Goal: Task Accomplishment & Management: Manage account settings

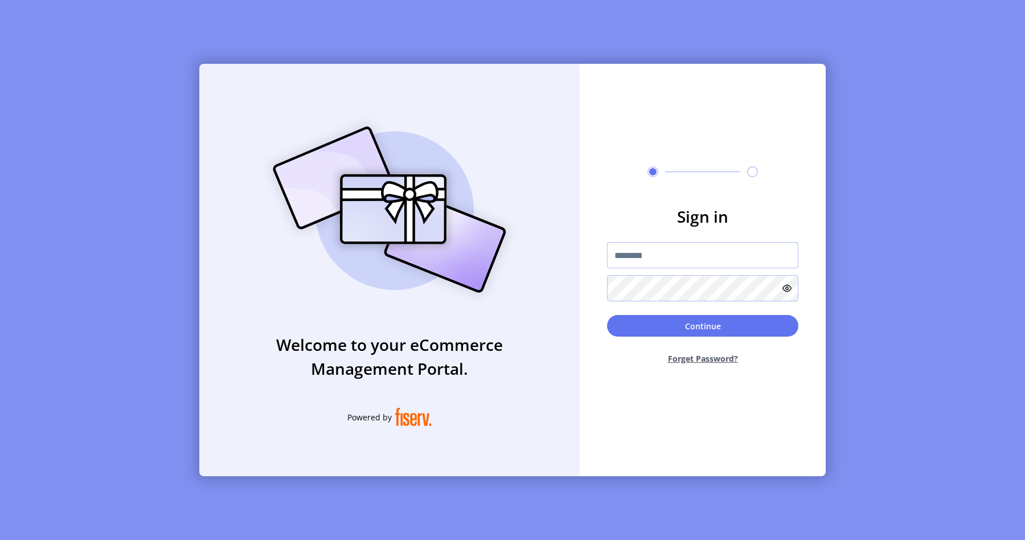
click at [611, 249] on input "text" at bounding box center [702, 255] width 191 height 26
type input "**********"
click at [683, 323] on button "Continue" at bounding box center [702, 326] width 191 height 22
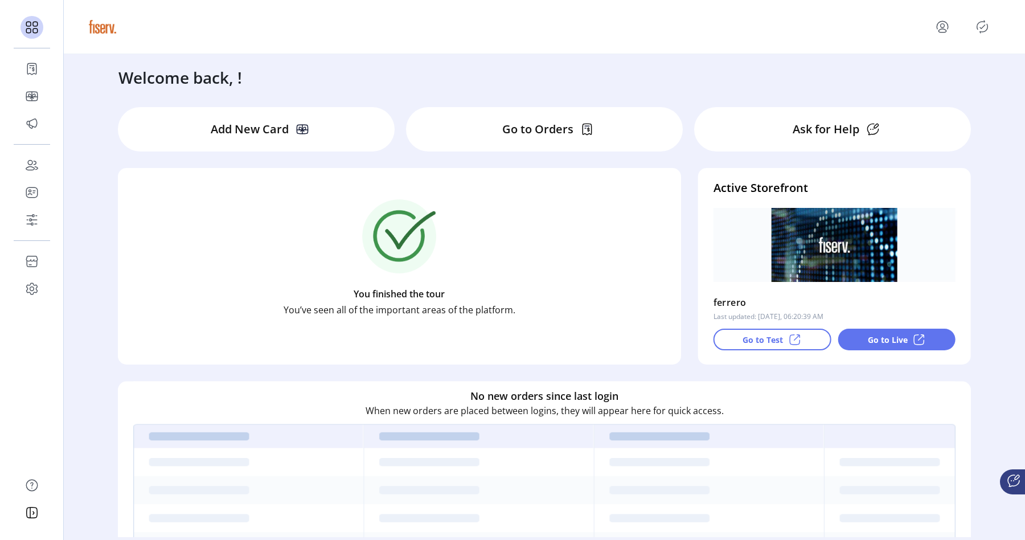
click at [764, 338] on p "Go to Test" at bounding box center [763, 340] width 40 height 12
click at [871, 339] on p "Go to Live" at bounding box center [888, 340] width 40 height 12
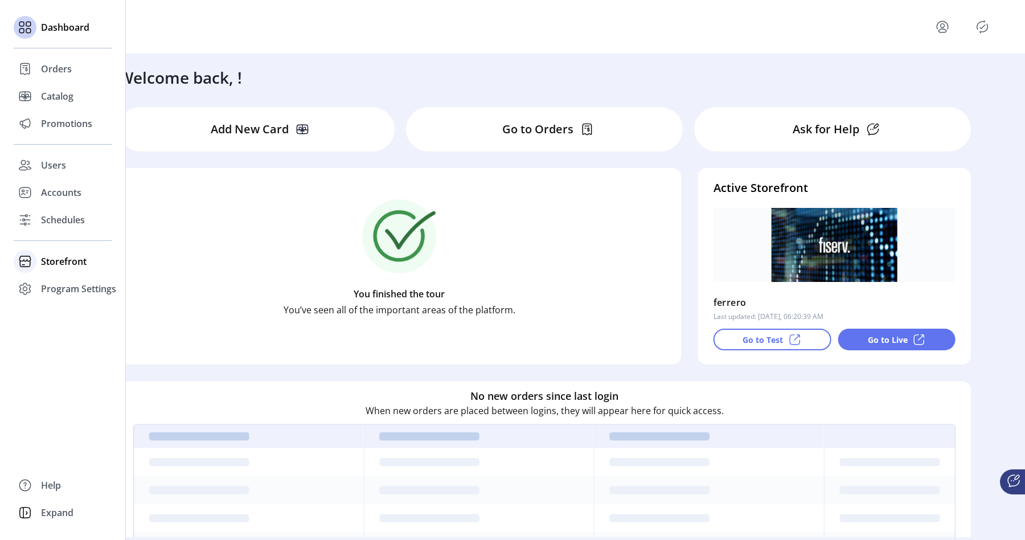
click at [63, 259] on span "Storefront" at bounding box center [64, 262] width 46 height 14
click at [69, 300] on span "Styling" at bounding box center [55, 303] width 29 height 14
click at [71, 295] on div "Styling" at bounding box center [63, 302] width 99 height 18
click at [71, 293] on div "Styling" at bounding box center [63, 302] width 99 height 18
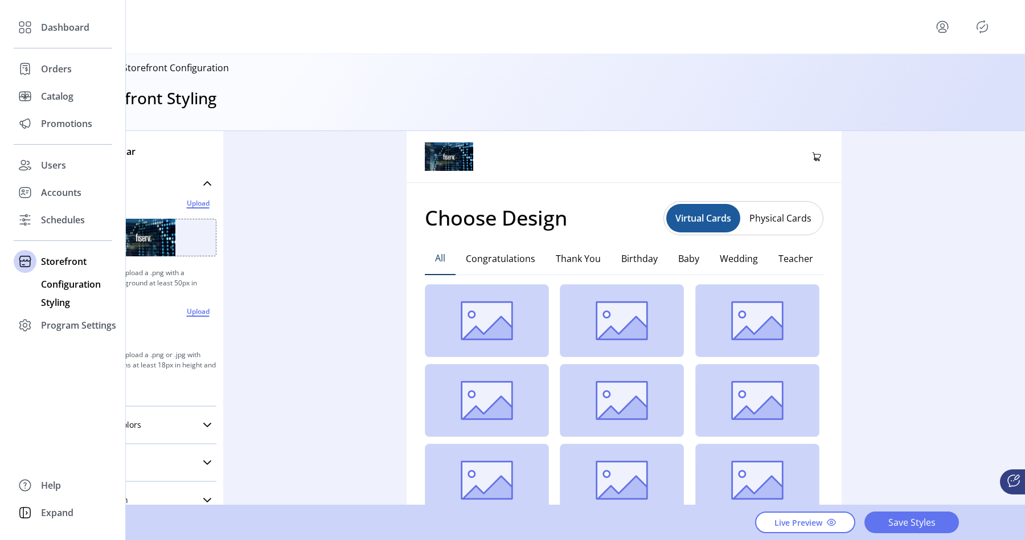
click at [59, 285] on span "Configuration" at bounding box center [71, 284] width 60 height 14
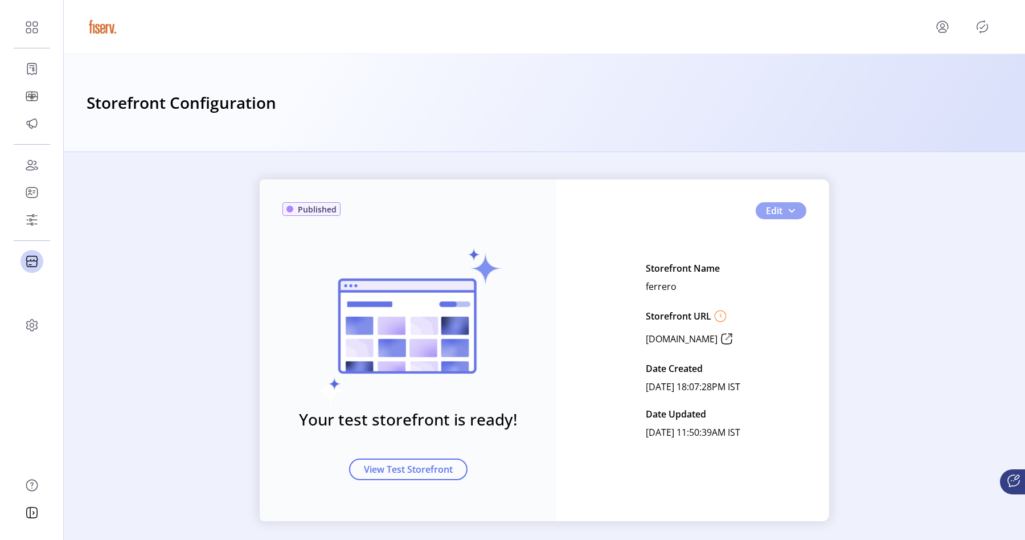
click at [795, 216] on button "Edit" at bounding box center [781, 210] width 51 height 17
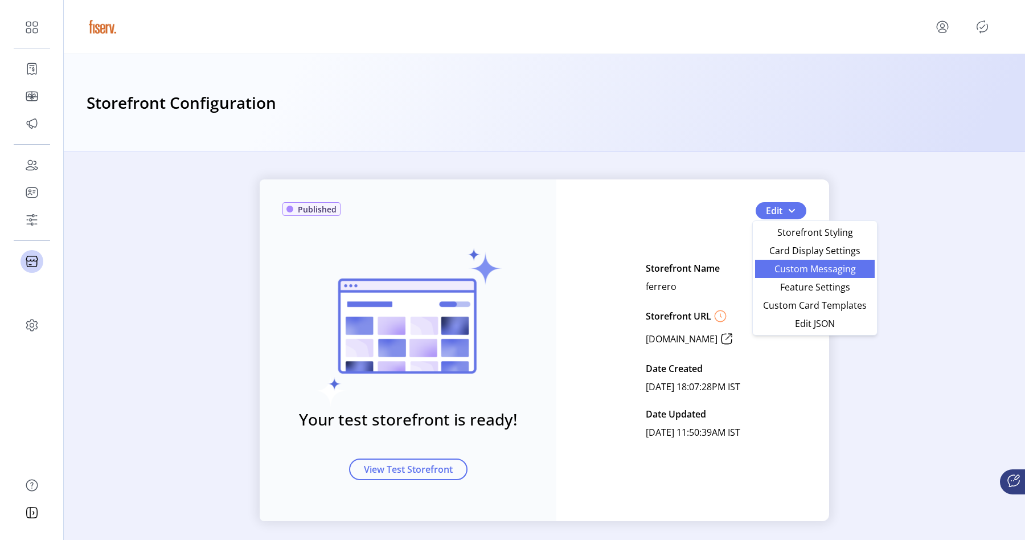
click at [789, 265] on span "Custom Messaging" at bounding box center [815, 268] width 106 height 9
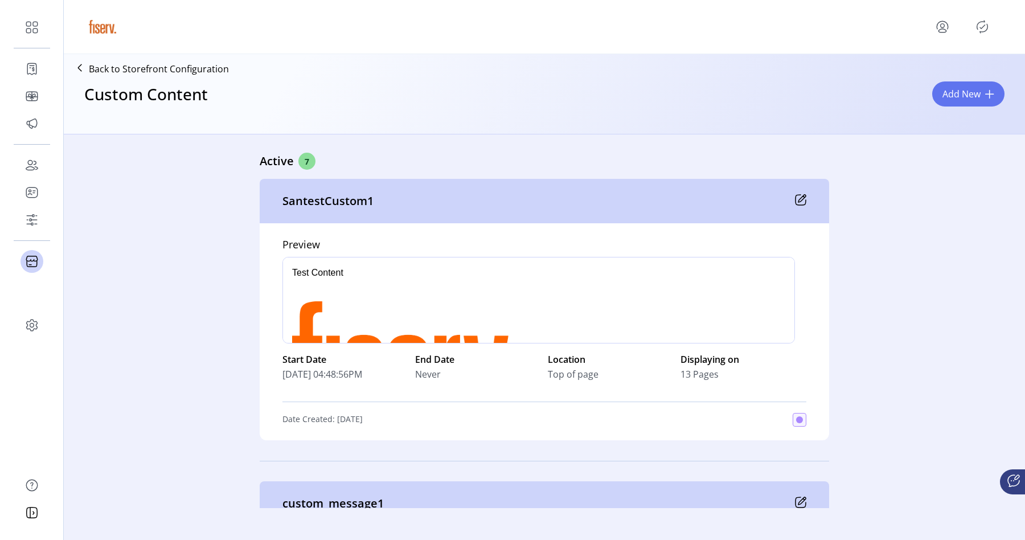
click at [799, 199] on icon at bounding box center [801, 198] width 7 height 7
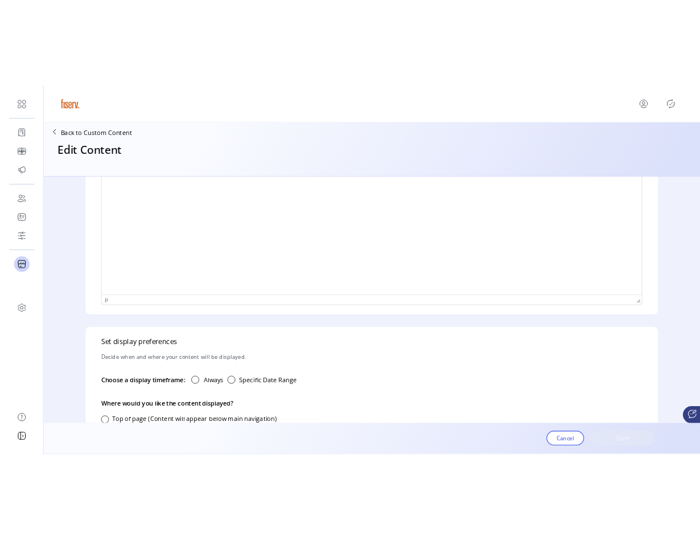
scroll to position [609, 0]
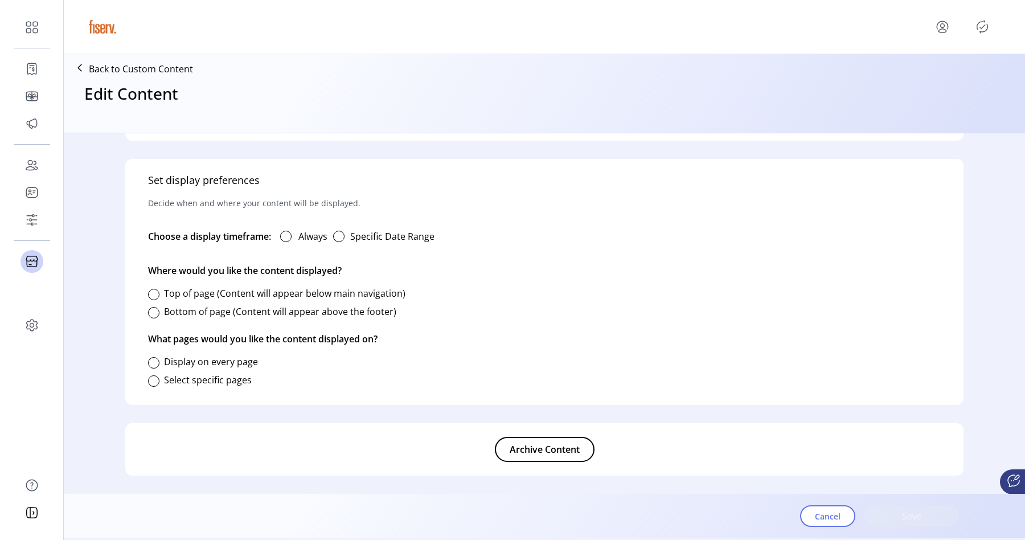
click at [579, 441] on button "Archive Content" at bounding box center [545, 449] width 100 height 25
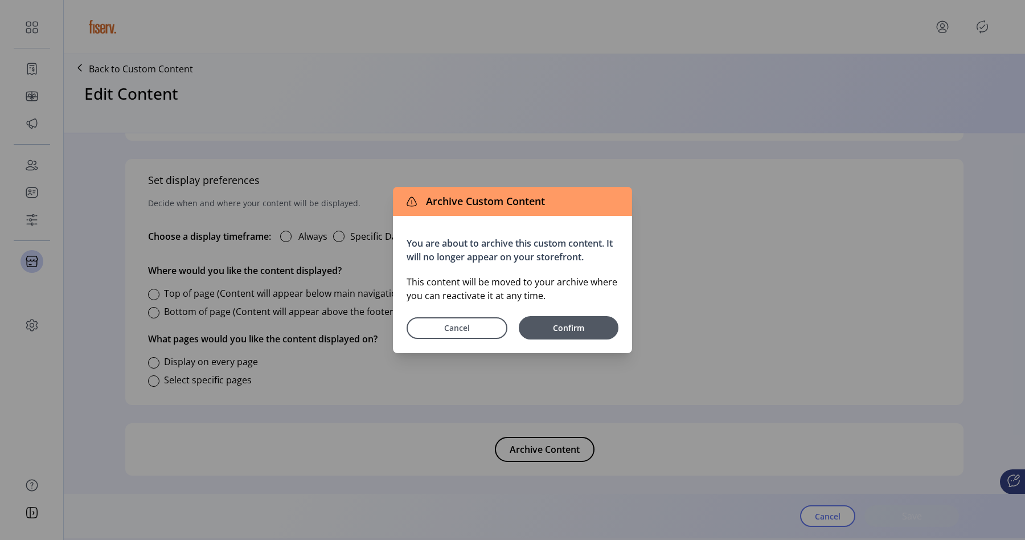
type input "**********"
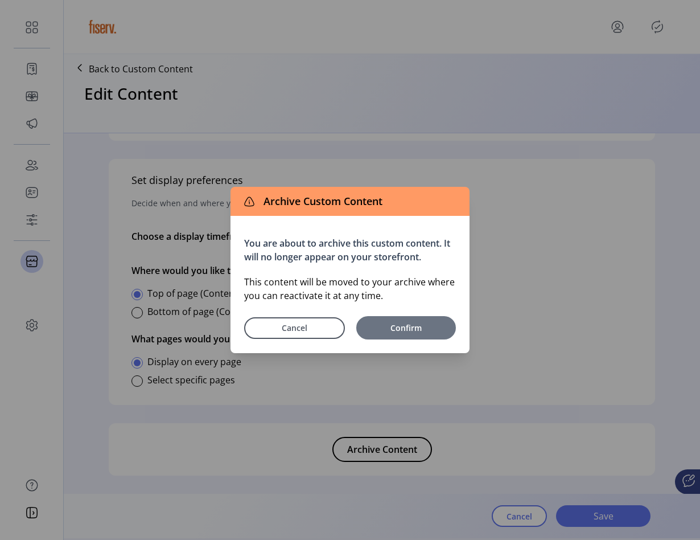
click at [423, 330] on span "Confirm" at bounding box center [406, 328] width 88 height 12
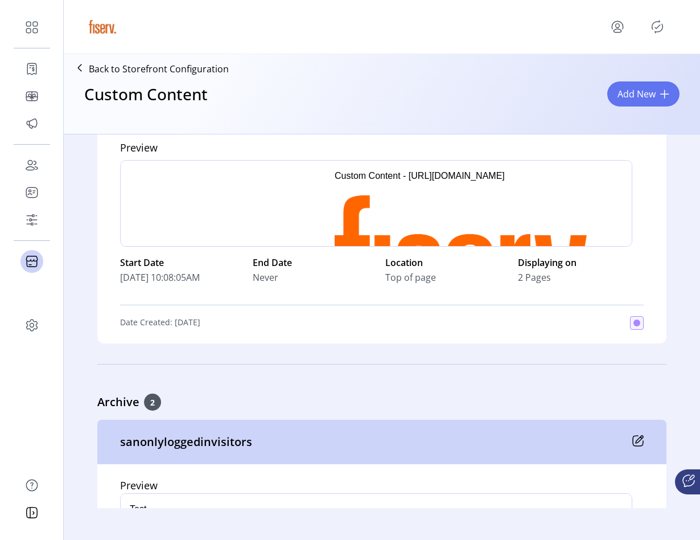
scroll to position [2103, 0]
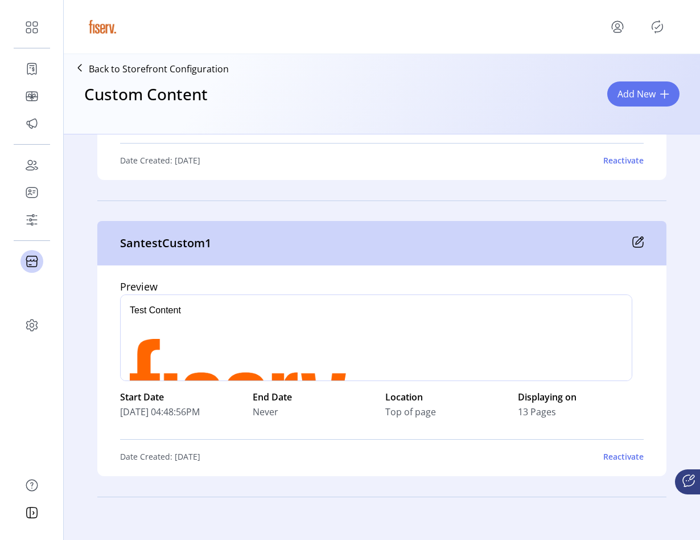
click at [633, 237] on icon at bounding box center [638, 242] width 10 height 10
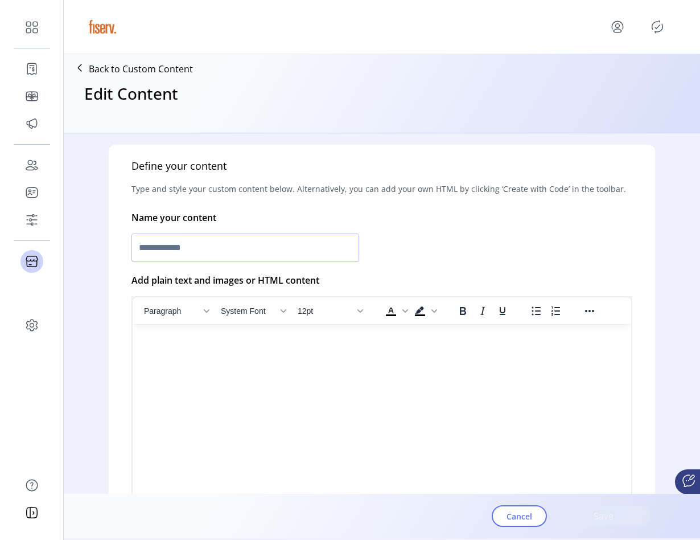
scroll to position [609, 0]
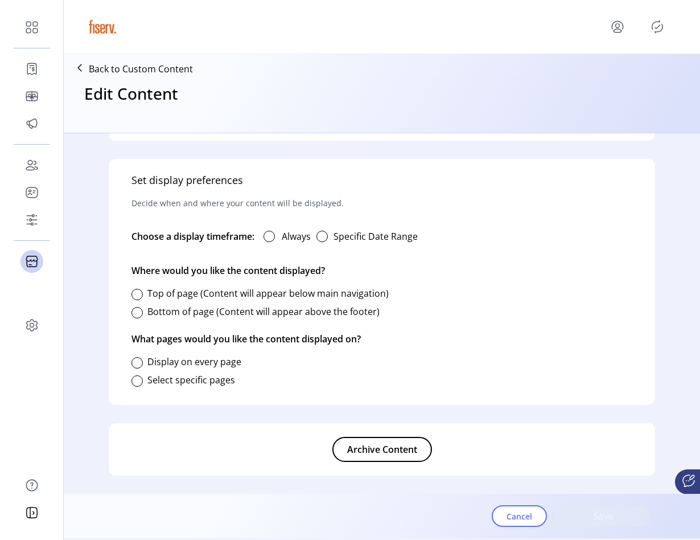
type input "**********"
click at [655, 20] on icon "Publisher Panel" at bounding box center [658, 27] width 18 height 18
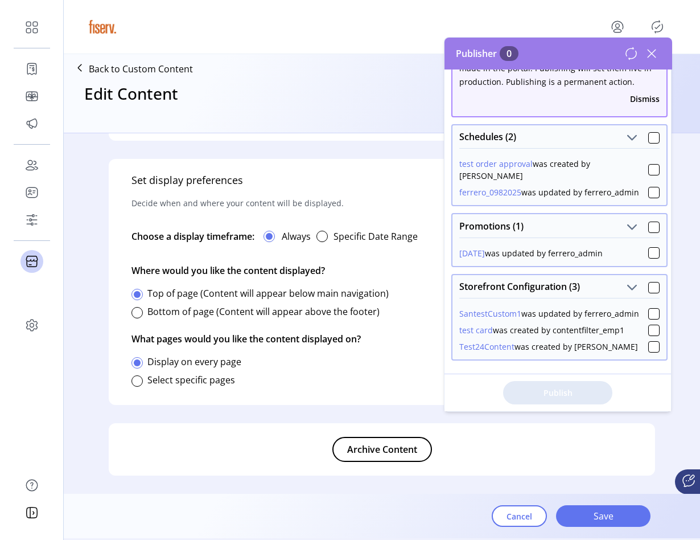
scroll to position [57, 0]
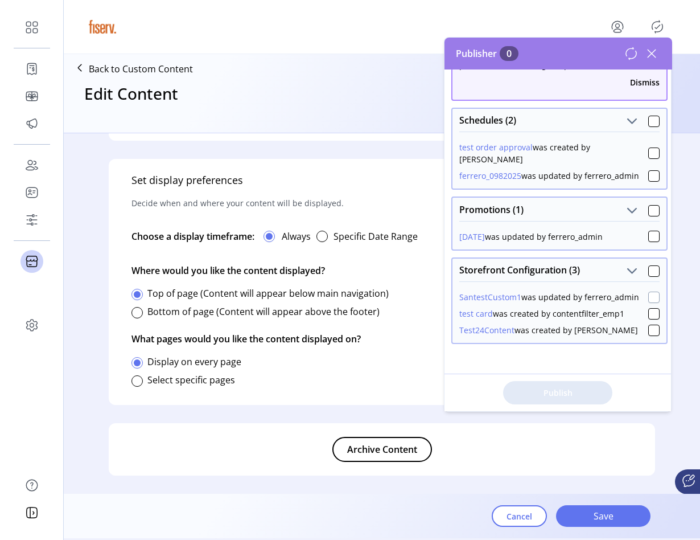
click at [649, 294] on div at bounding box center [654, 297] width 11 height 11
click at [577, 388] on span "Publish 1 Items" at bounding box center [558, 393] width 80 height 12
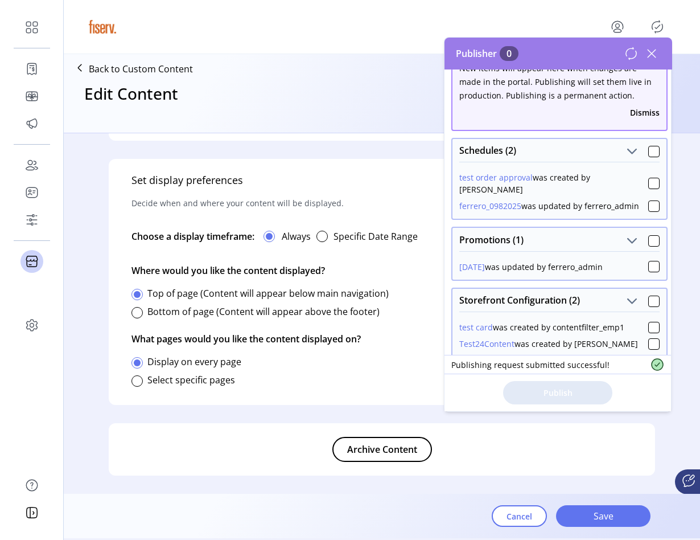
scroll to position [40, 0]
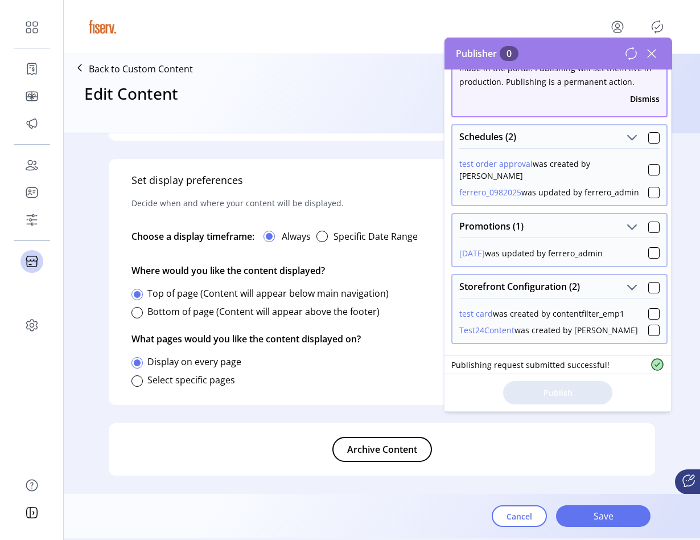
click at [654, 54] on icon at bounding box center [652, 53] width 18 height 18
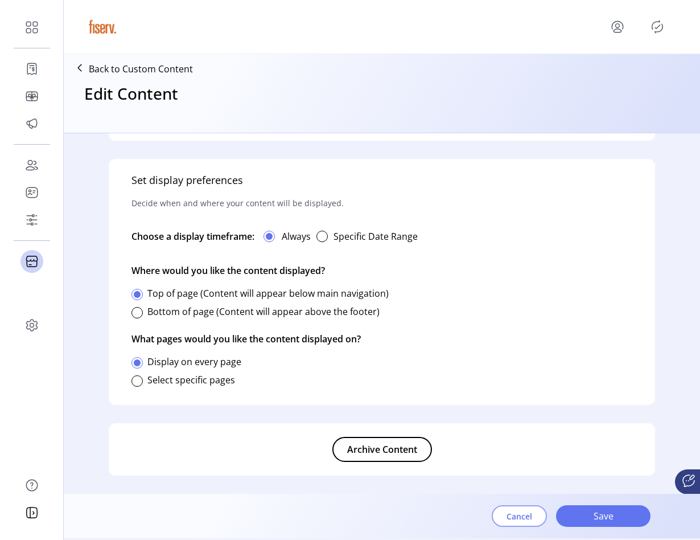
click at [536, 508] on button "Cancel" at bounding box center [519, 516] width 55 height 22
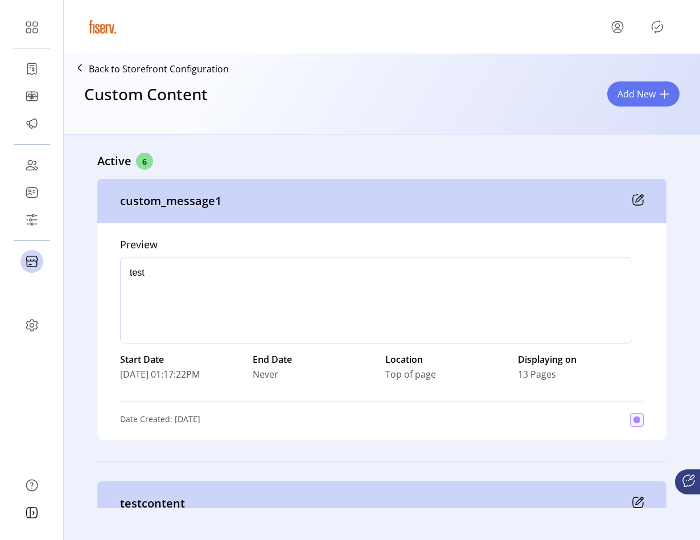
click at [654, 33] on icon "Publisher Panel" at bounding box center [658, 27] width 18 height 18
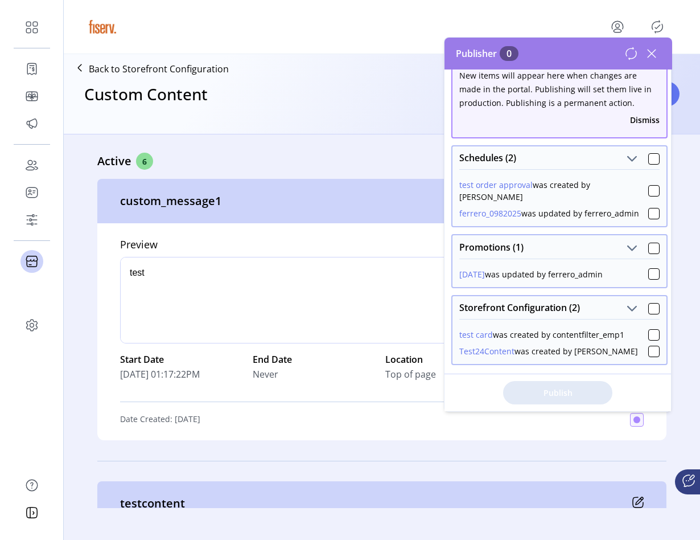
scroll to position [40, 0]
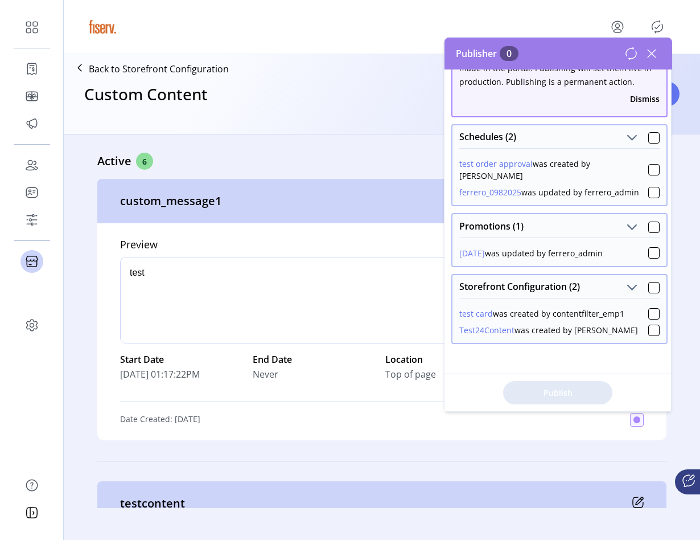
click at [655, 60] on icon at bounding box center [652, 53] width 18 height 18
